Goal: Information Seeking & Learning: Learn about a topic

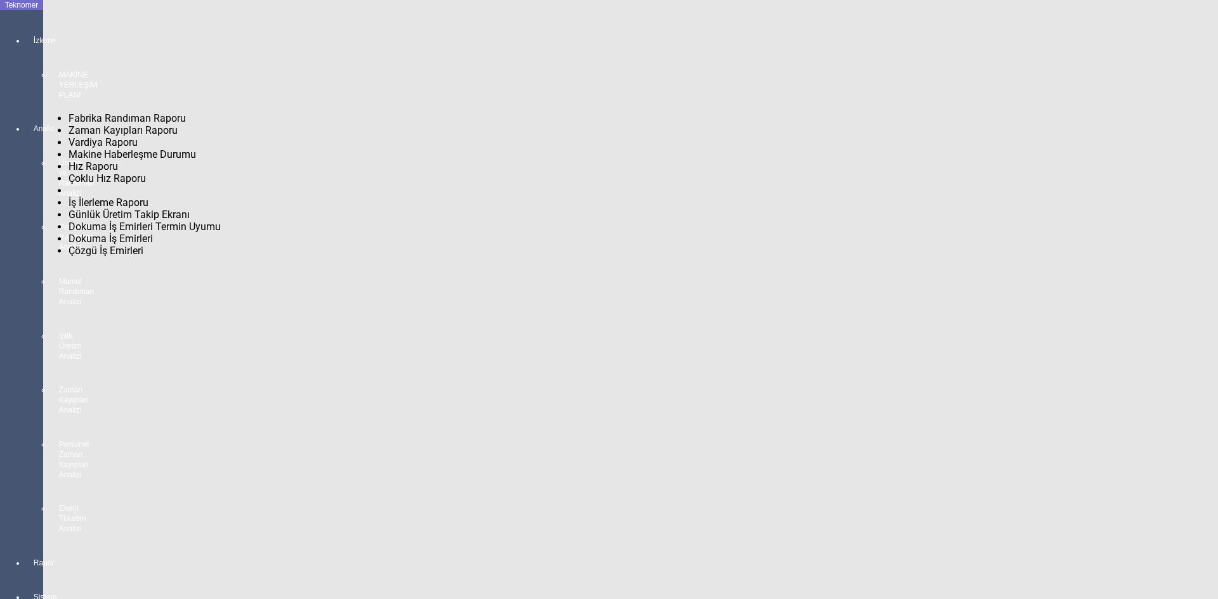
click at [79, 112] on span "Fabrika Randıman Raporu" at bounding box center [127, 118] width 117 height 12
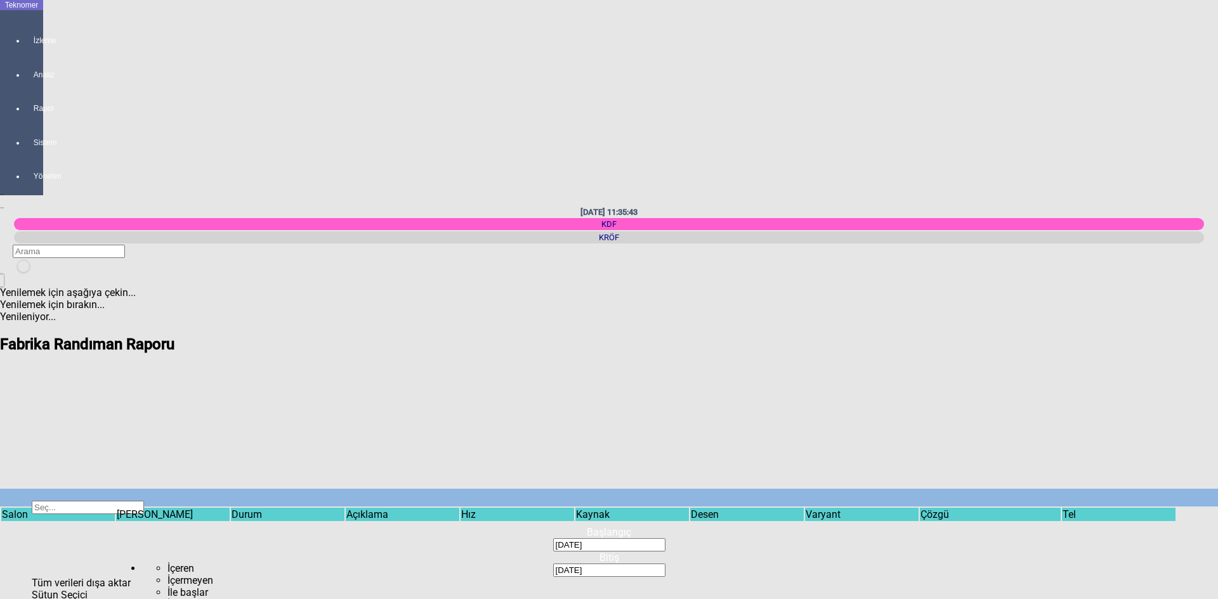
click at [114, 537] on span "Show filter options for column ''" at bounding box center [114, 537] width 0 height 0
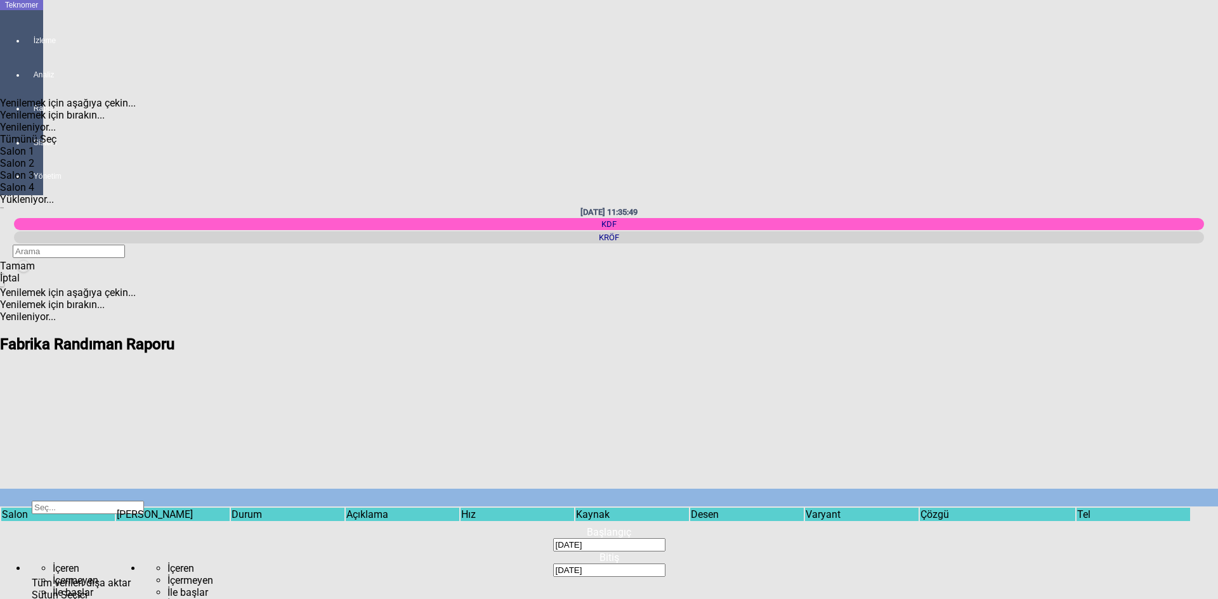
click at [45, 145] on div "Salon 1" at bounding box center [80, 151] width 160 height 12
click at [69, 272] on div "Tamam" at bounding box center [80, 266] width 160 height 12
type input "Salon 1"
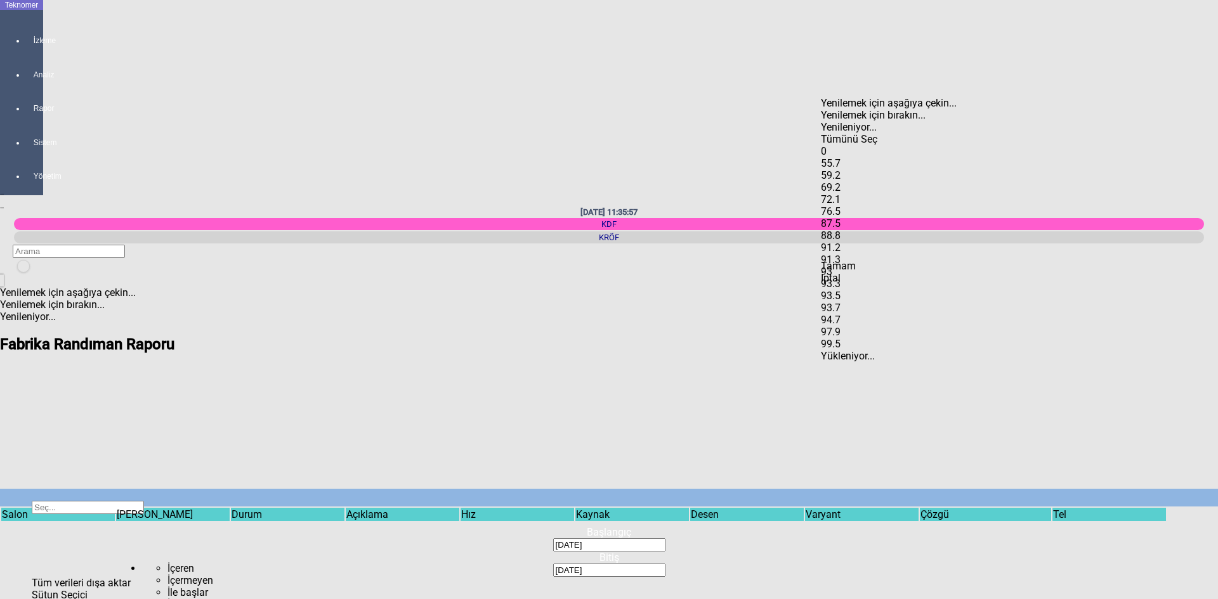
click at [821, 133] on span "Select All" at bounding box center [821, 133] width 0 height 0
click at [841, 145] on div "Items" at bounding box center [901, 145] width 160 height 0
click at [856, 272] on span "Tamam" at bounding box center [838, 266] width 35 height 12
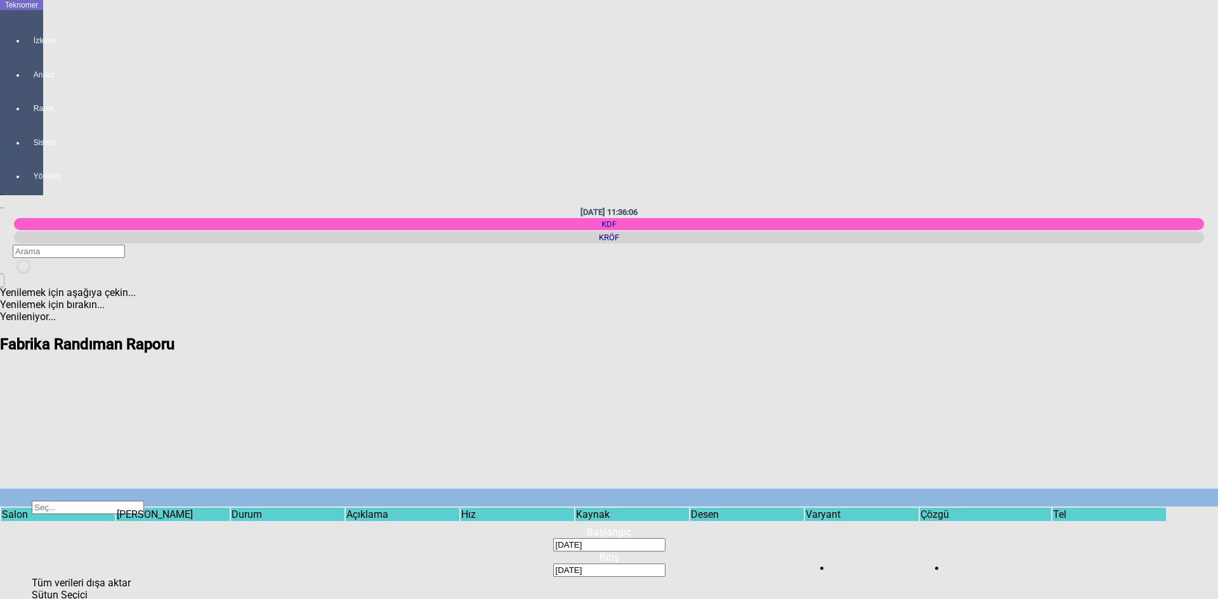
click at [688, 537] on span "Show filter options for column ''" at bounding box center [688, 537] width 0 height 0
click at [140, 157] on div "Items" at bounding box center [199, 157] width 160 height 0
click at [154, 272] on span "Tamam" at bounding box center [136, 266] width 35 height 12
type input "AJR"
click at [688, 537] on span "Show filter options for column ''" at bounding box center [688, 537] width 0 height 0
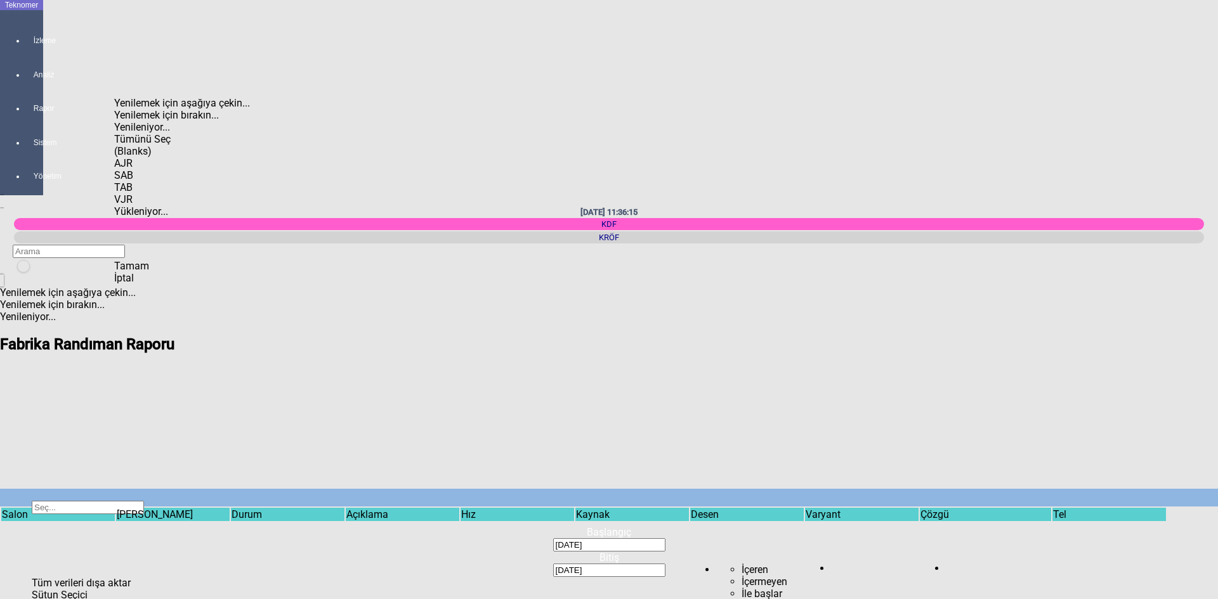
click at [152, 157] on div "AJR" at bounding box center [194, 163] width 160 height 12
click at [147, 169] on div "SAB" at bounding box center [194, 175] width 160 height 12
click at [149, 272] on span "Tamam" at bounding box center [131, 266] width 35 height 12
type input "SAB"
click at [688, 537] on span "Show filter options for column ''" at bounding box center [688, 537] width 0 height 0
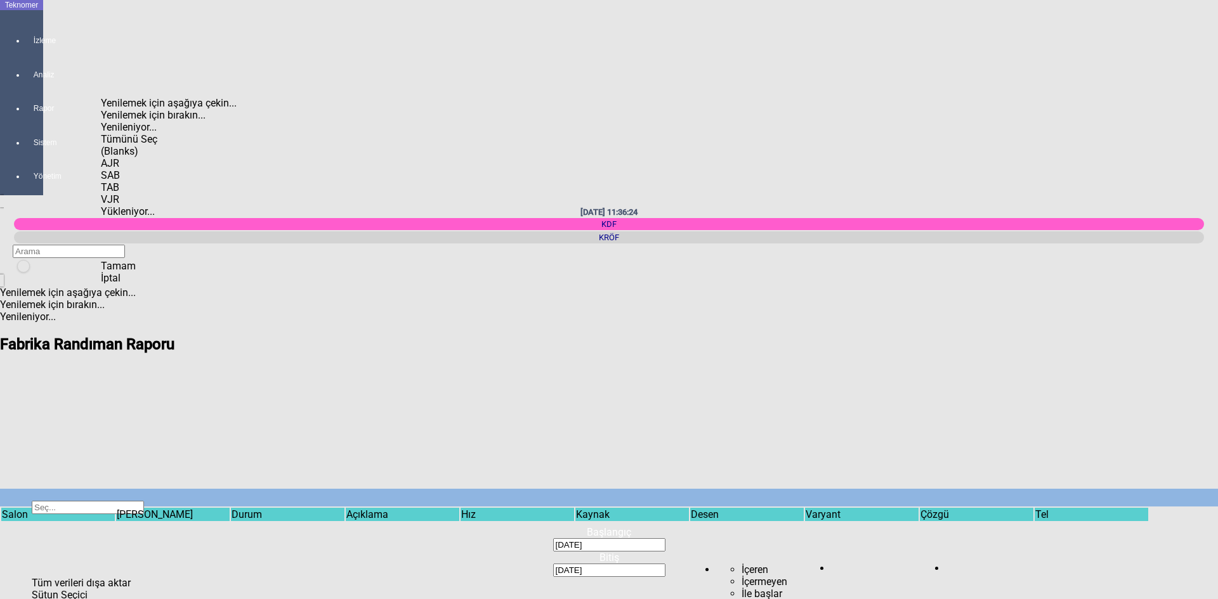
click at [136, 169] on div "SAB" at bounding box center [181, 175] width 160 height 12
click at [130, 181] on div "TAB" at bounding box center [181, 187] width 160 height 12
click at [136, 272] on span "Tamam" at bounding box center [118, 266] width 35 height 12
type input "TAB"
click at [688, 537] on span "Show filter options for column ''" at bounding box center [688, 537] width 0 height 0
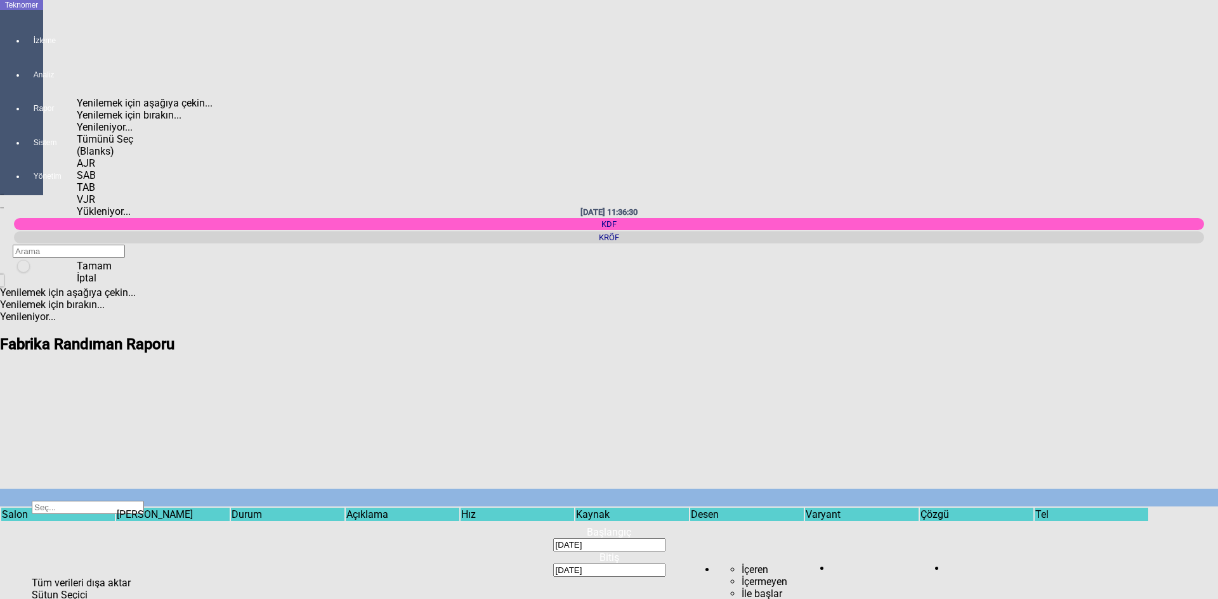
click at [112, 181] on div "TAB" at bounding box center [157, 187] width 160 height 12
click at [102, 193] on div "VJR" at bounding box center [157, 199] width 160 height 12
click at [112, 272] on span "Tamam" at bounding box center [94, 266] width 35 height 12
type input "VJR"
click at [688, 537] on span "Show filter options for column ''" at bounding box center [688, 537] width 0 height 0
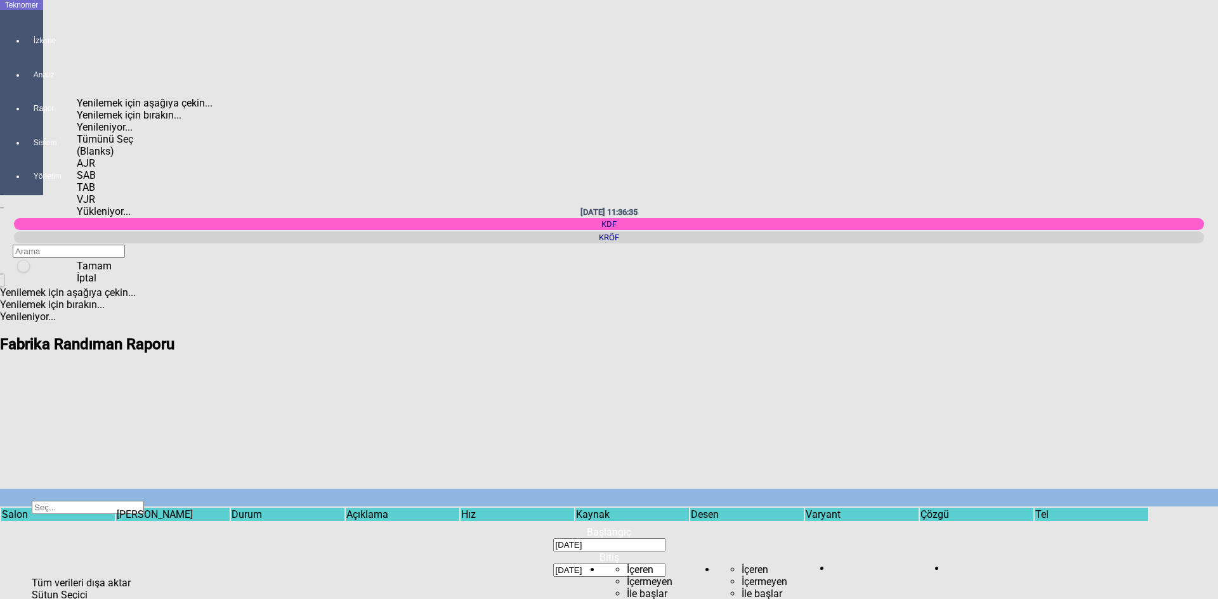
click at [100, 133] on div "Tümünü Seç" at bounding box center [157, 139] width 160 height 12
click at [112, 272] on span "Tamam" at bounding box center [94, 266] width 35 height 12
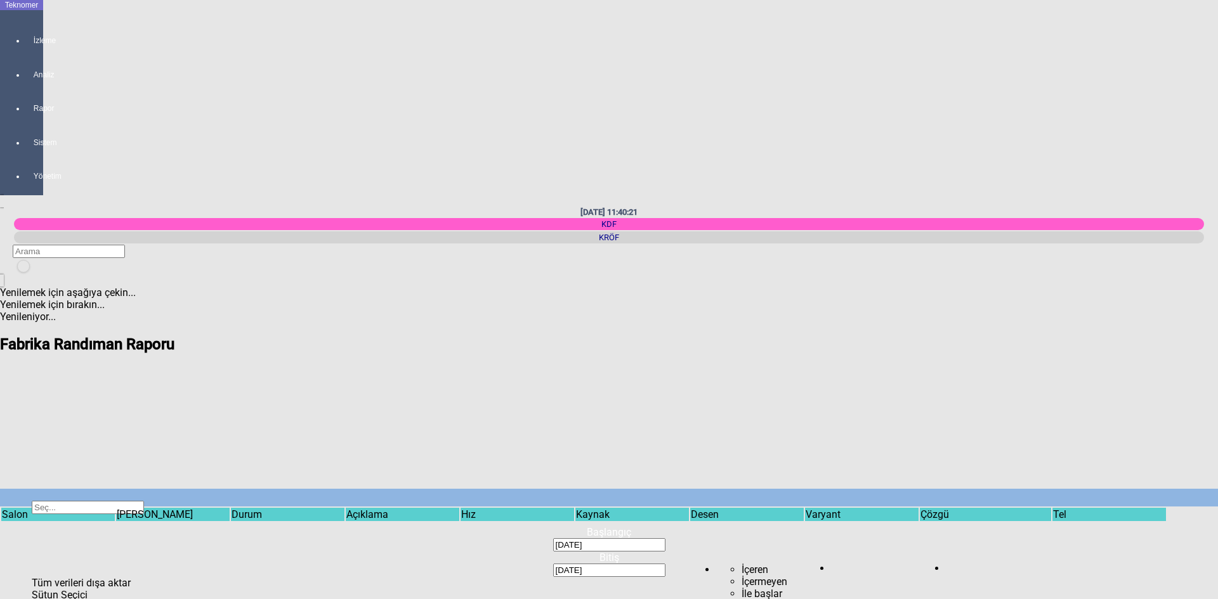
click at [22, 275] on icon "newfolder" at bounding box center [22, 275] width 0 height 0
click at [30, 52] on div at bounding box center [34, 52] width 18 height 0
click at [69, 27] on span "MAKİNE YERLEŞİM PLANI" at bounding box center [127, 33] width 117 height 12
